Goal: Navigation & Orientation: Find specific page/section

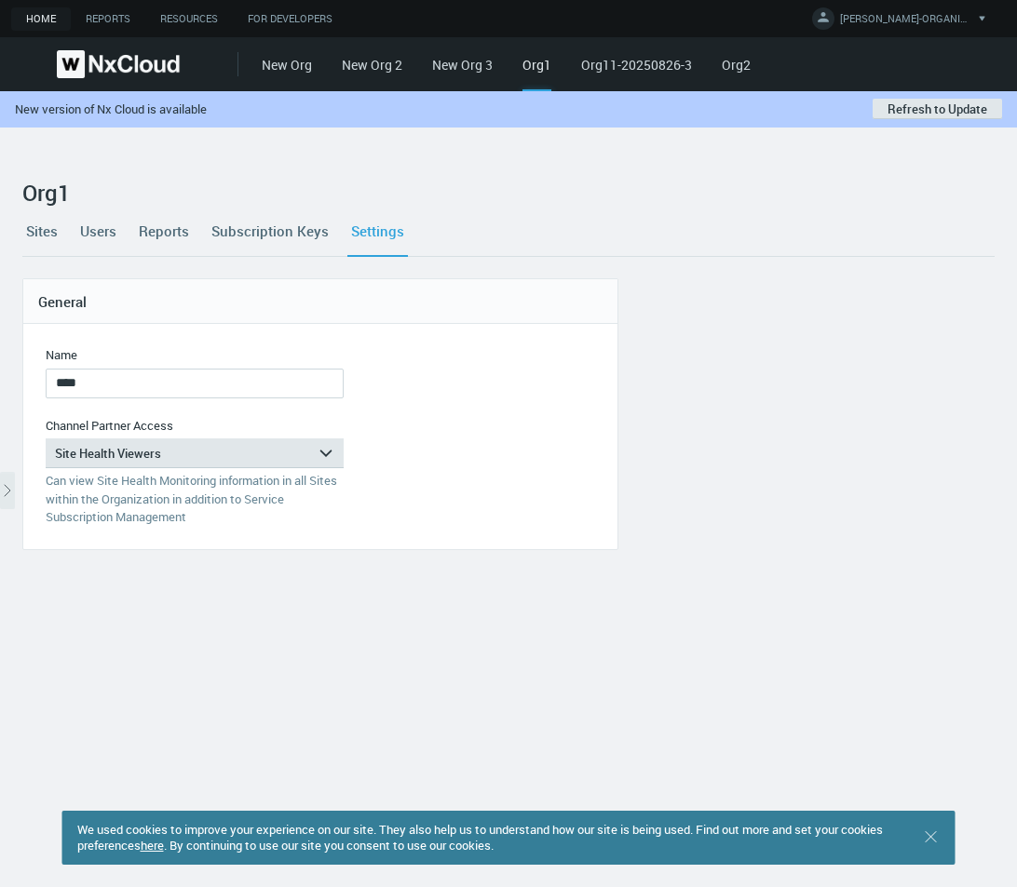
drag, startPoint x: 0, startPoint y: 0, endPoint x: 46, endPoint y: 19, distance: 49.3
click at [46, 19] on link "Home" at bounding box center [41, 18] width 60 height 23
click at [620, 66] on link "Org11-20250826-3" at bounding box center [636, 65] width 111 height 18
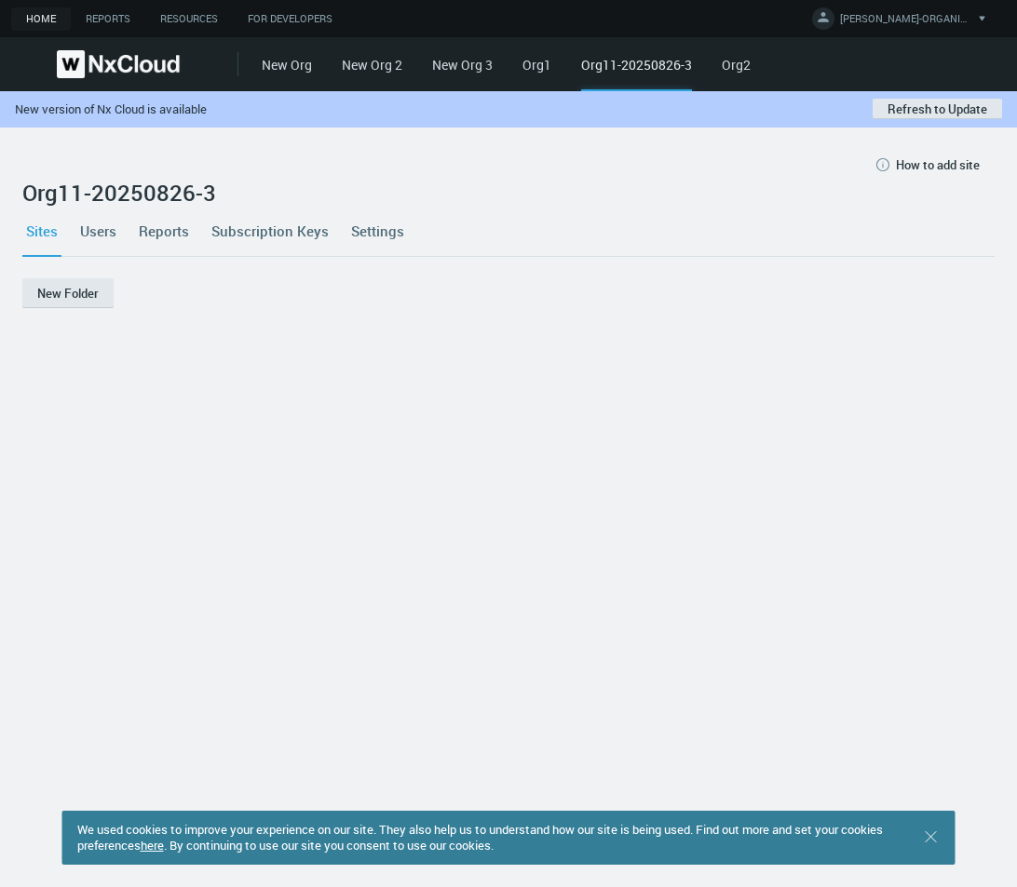
drag, startPoint x: 968, startPoint y: 115, endPoint x: 954, endPoint y: 159, distance: 45.9
click at [968, 115] on button "Refresh to Update" at bounding box center [936, 109] width 129 height 20
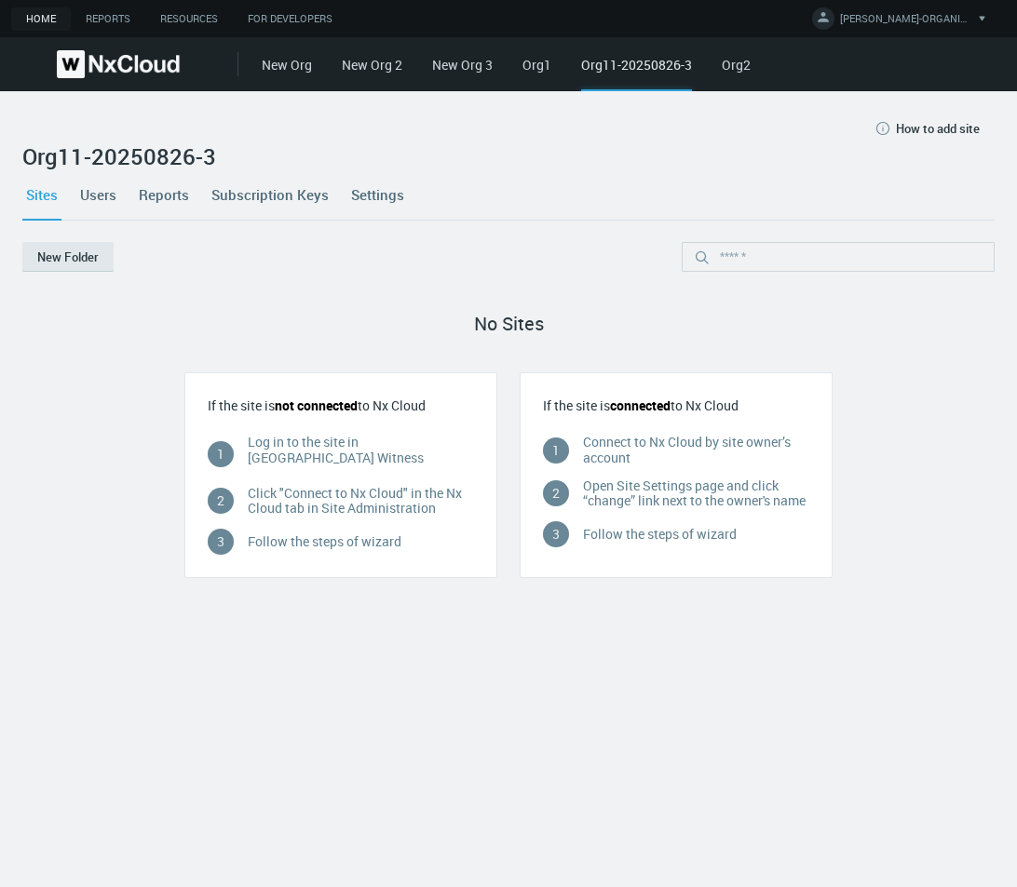
click at [105, 192] on link "Users" at bounding box center [98, 194] width 44 height 50
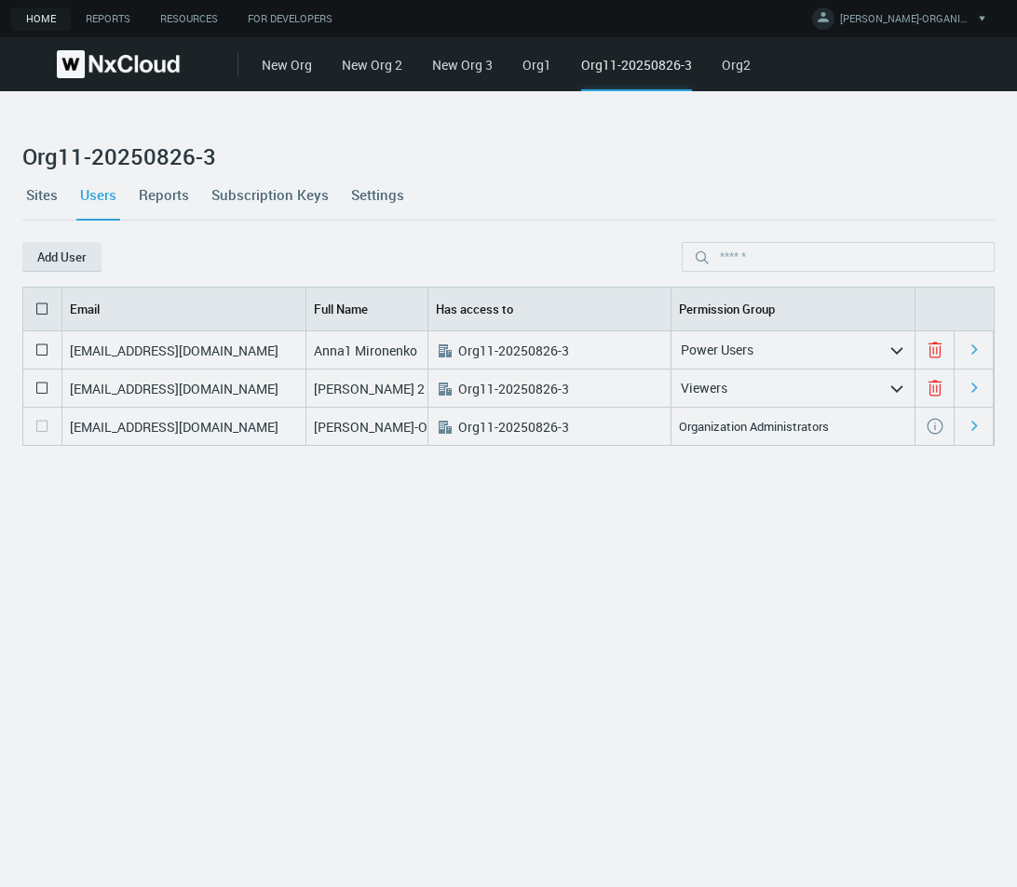
click at [34, 10] on link "Home" at bounding box center [41, 18] width 60 height 23
click at [536, 66] on link "Org1" at bounding box center [536, 65] width 29 height 18
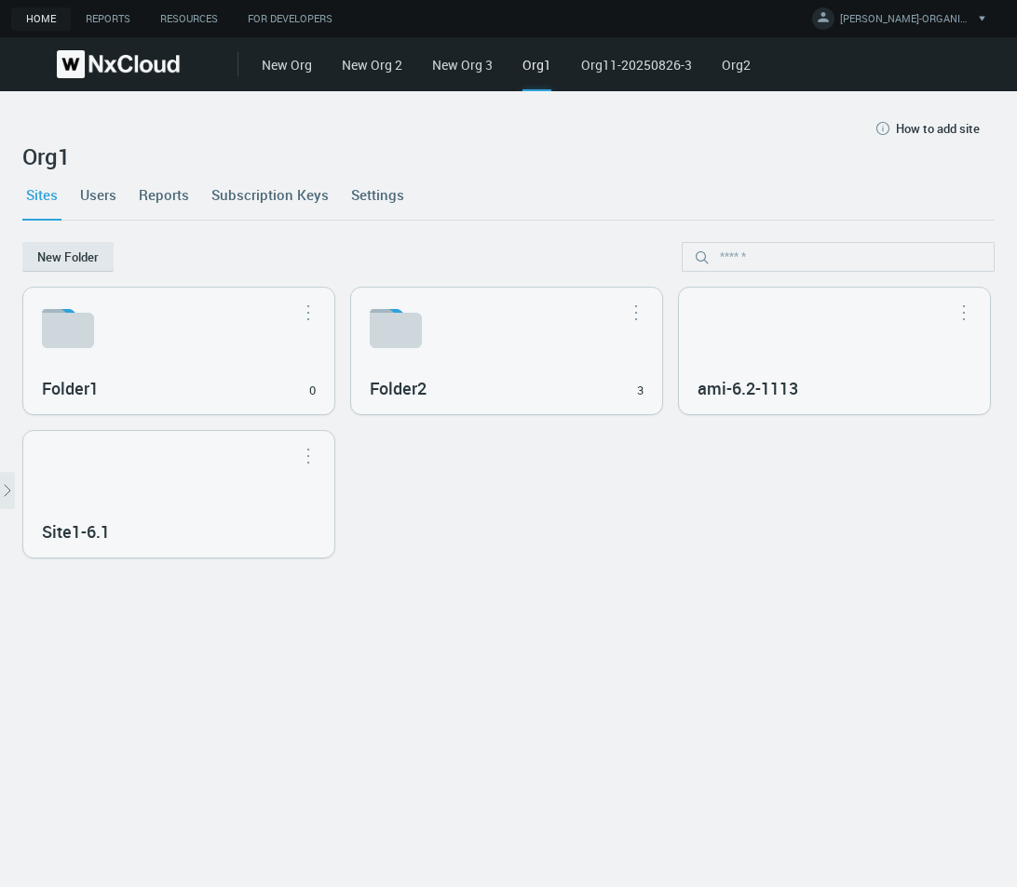
click at [99, 199] on link "Users" at bounding box center [98, 194] width 44 height 50
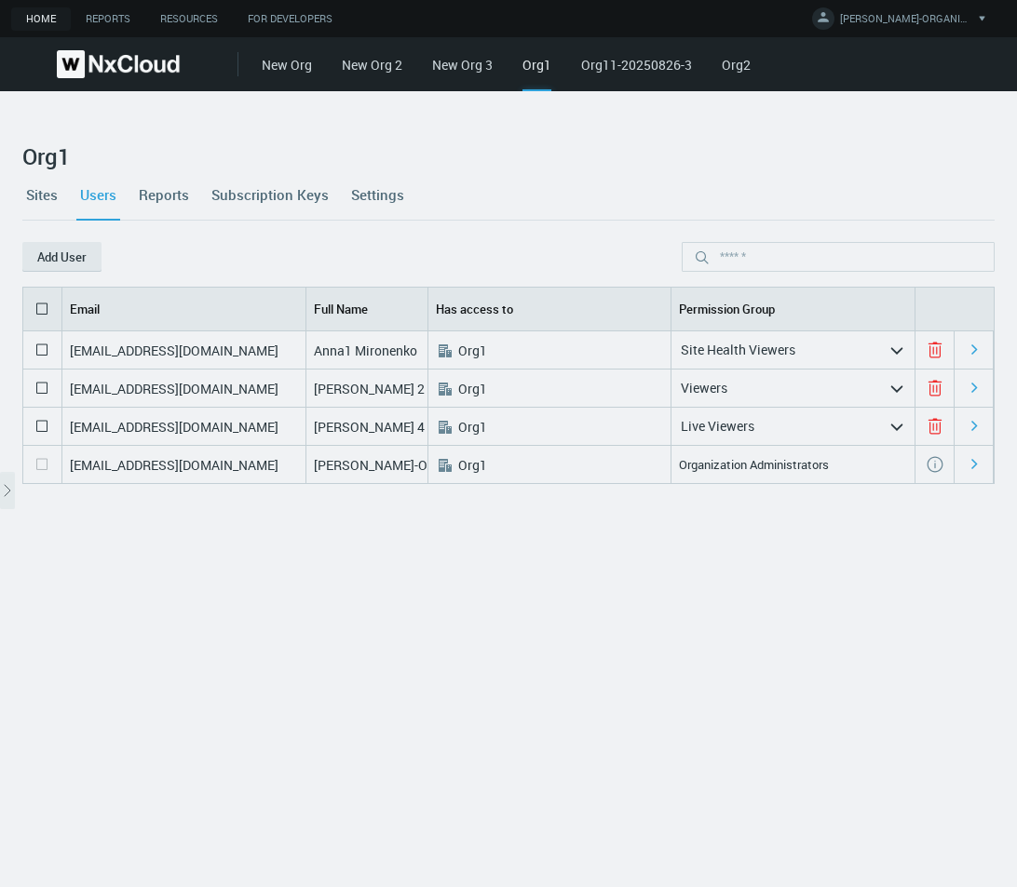
click at [537, 63] on div "Org1" at bounding box center [536, 73] width 29 height 36
click at [38, 197] on link "Sites" at bounding box center [41, 194] width 39 height 50
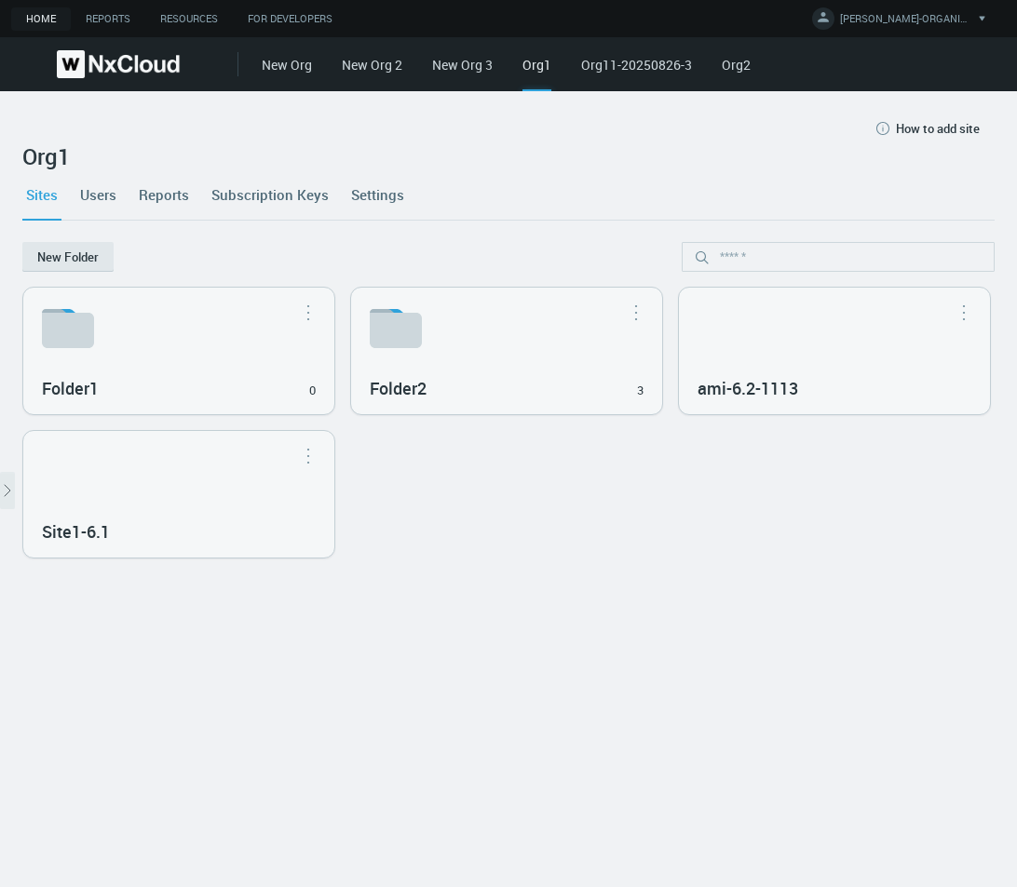
click at [50, 20] on link "Home" at bounding box center [41, 18] width 60 height 23
click at [534, 65] on div "Org1" at bounding box center [536, 73] width 29 height 36
click at [51, 194] on link "Sites" at bounding box center [41, 194] width 39 height 50
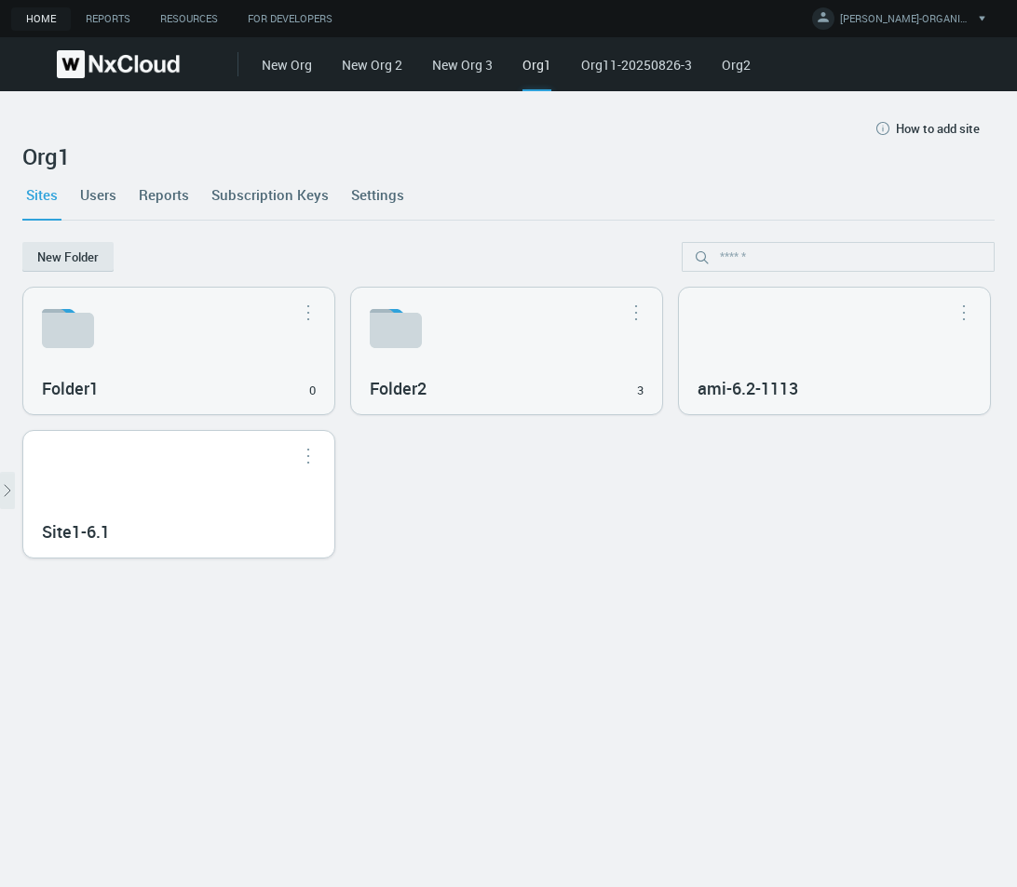
click at [334, 480] on div "Site1-6.1" at bounding box center [178, 494] width 311 height 127
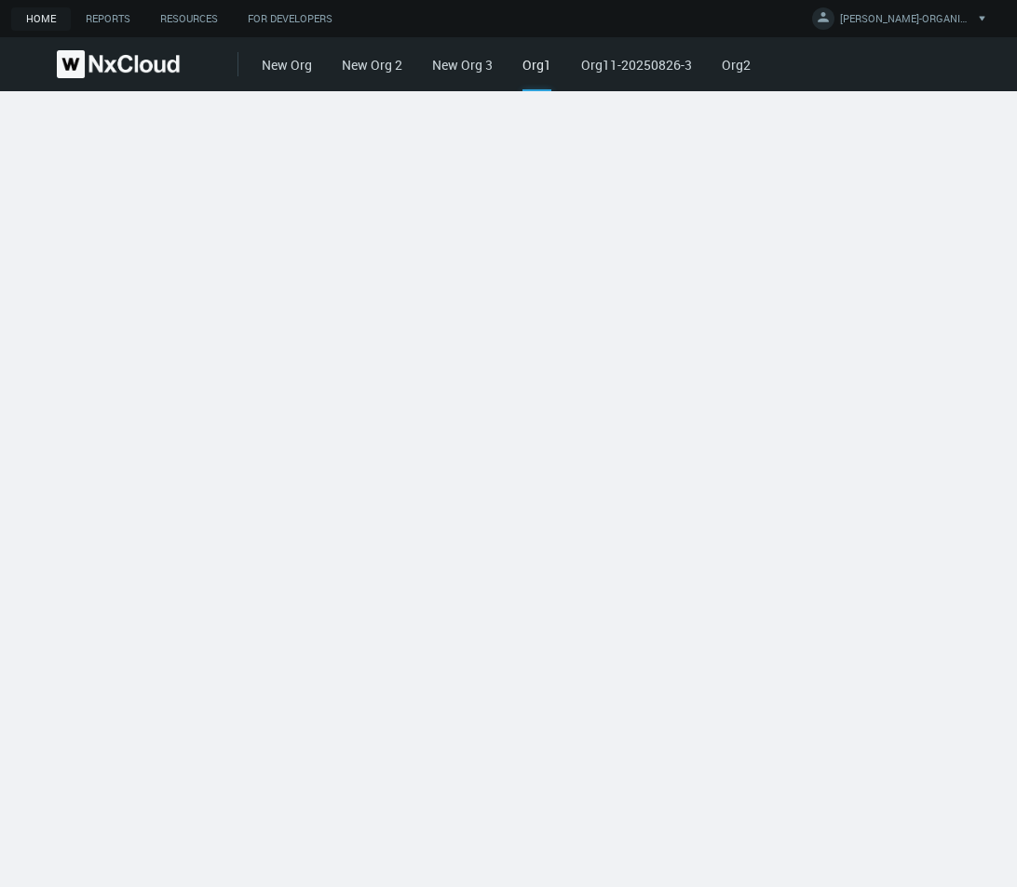
click at [33, 8] on link "Home" at bounding box center [41, 18] width 60 height 23
click at [537, 66] on div "Org1" at bounding box center [536, 73] width 29 height 36
